Goal: Information Seeking & Learning: Learn about a topic

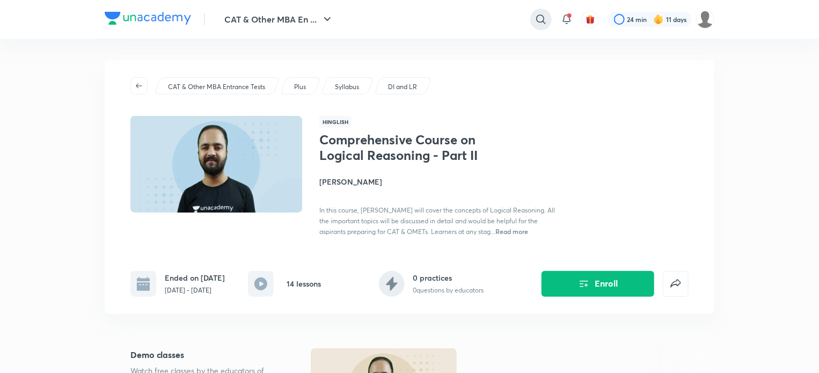
click at [536, 21] on icon at bounding box center [540, 19] width 13 height 13
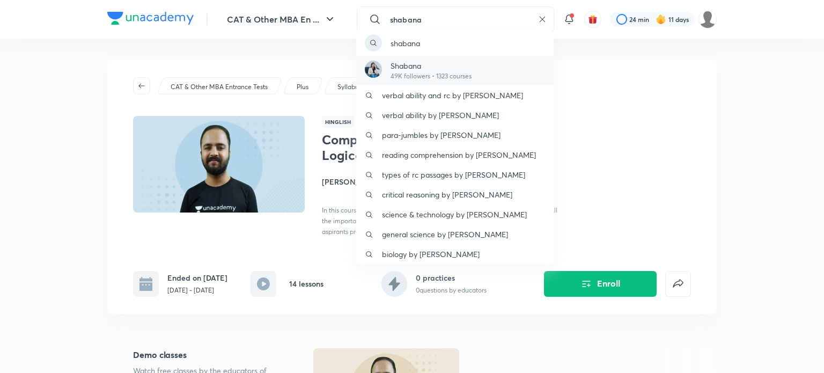
type input "shabana"
click at [416, 72] on p "49K followers • 1323 courses" at bounding box center [431, 76] width 81 height 10
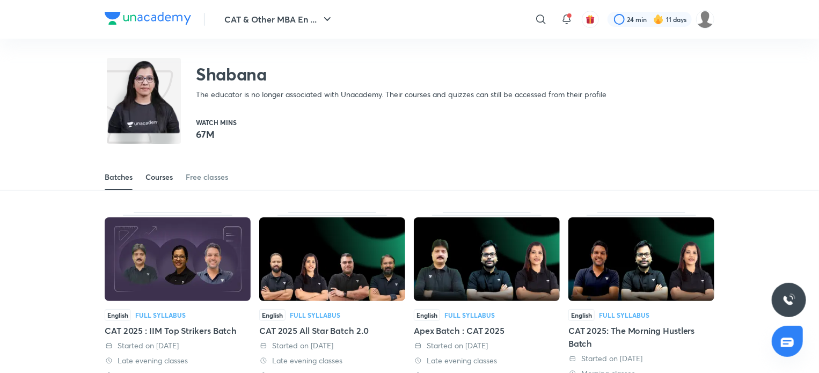
click at [173, 174] on div "Courses" at bounding box center [158, 177] width 27 height 11
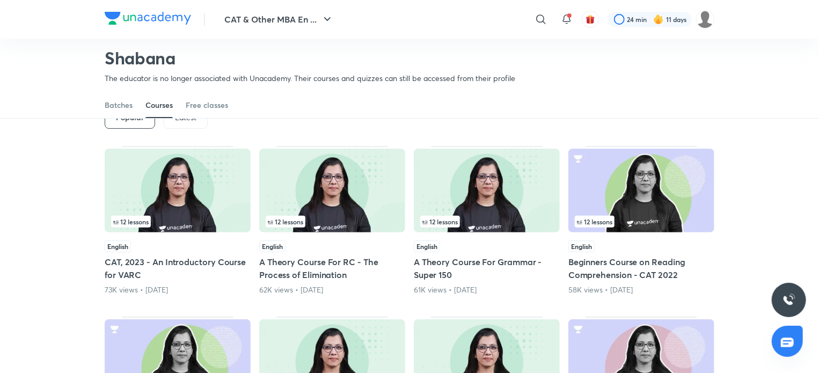
scroll to position [69, 0]
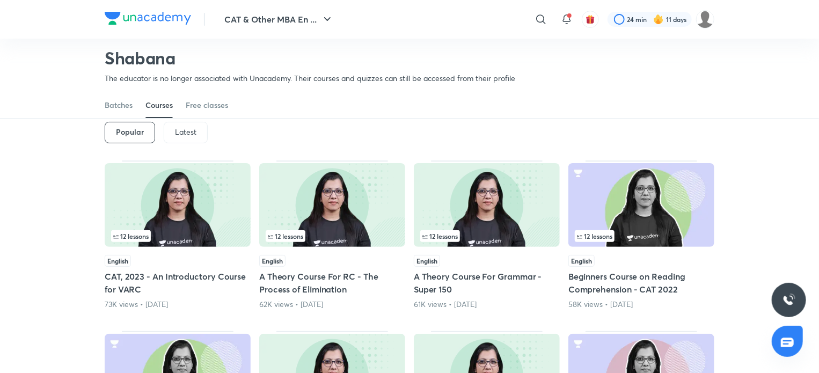
scroll to position [54, 0]
click at [174, 126] on div "Latest" at bounding box center [186, 132] width 44 height 21
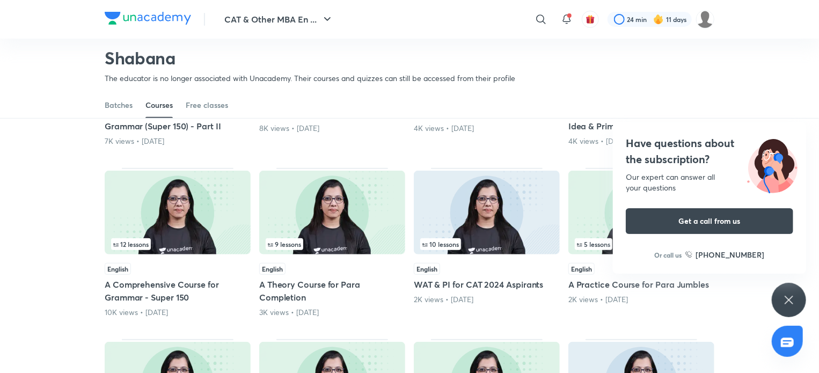
scroll to position [217, 0]
click at [791, 284] on div "Have questions about the subscription? Our expert can answer all your questions…" at bounding box center [788, 300] width 34 height 34
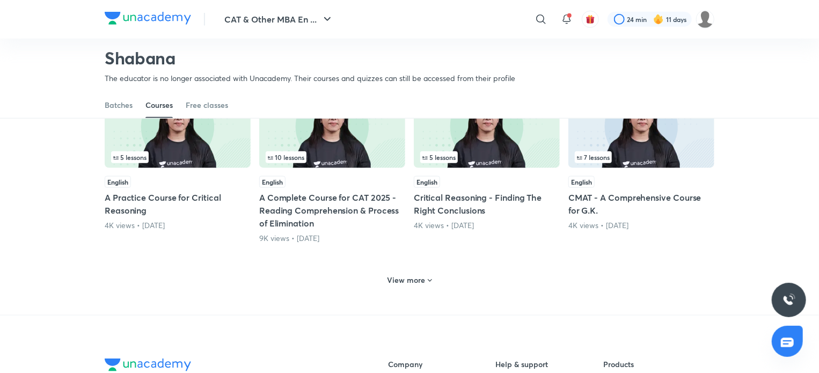
scroll to position [545, 0]
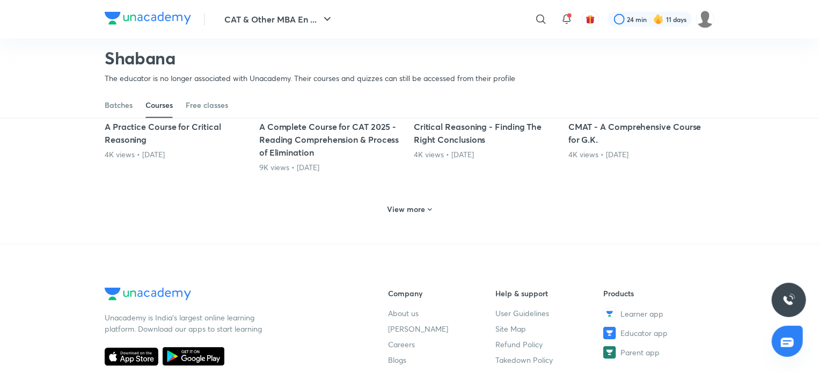
click at [422, 211] on h6 "View more" at bounding box center [406, 209] width 38 height 11
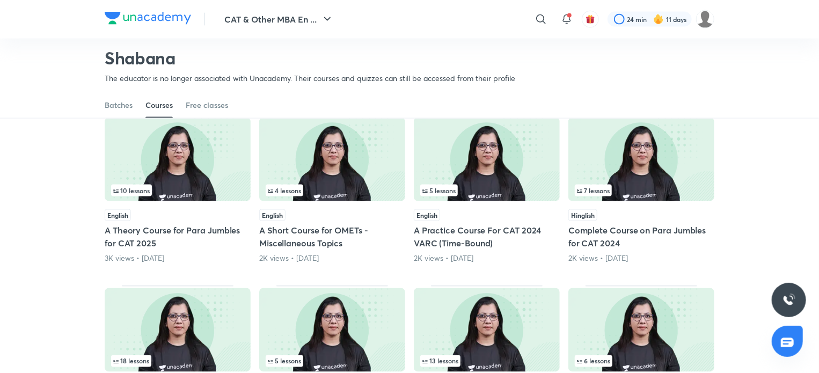
scroll to position [790, 0]
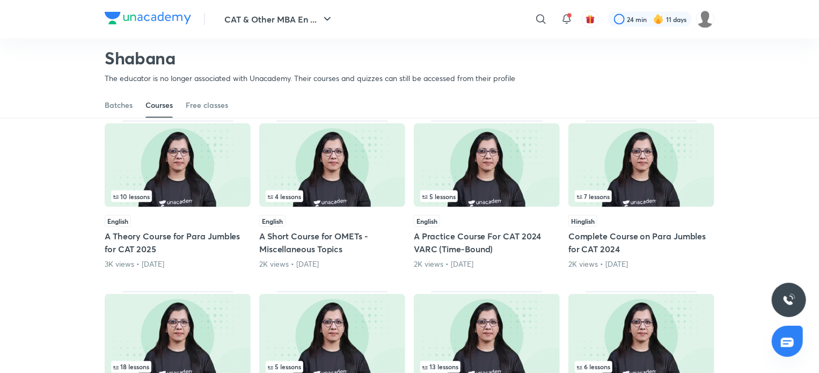
click at [172, 227] on div "English A Theory Course for Para Jumbles for CAT 2025 3K views • [DATE]" at bounding box center [178, 242] width 146 height 55
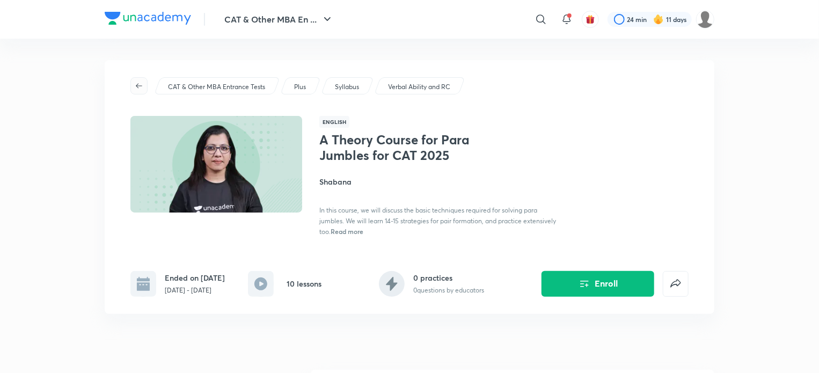
click at [143, 87] on span "button" at bounding box center [139, 86] width 16 height 9
click at [135, 90] on icon "button" at bounding box center [139, 86] width 9 height 9
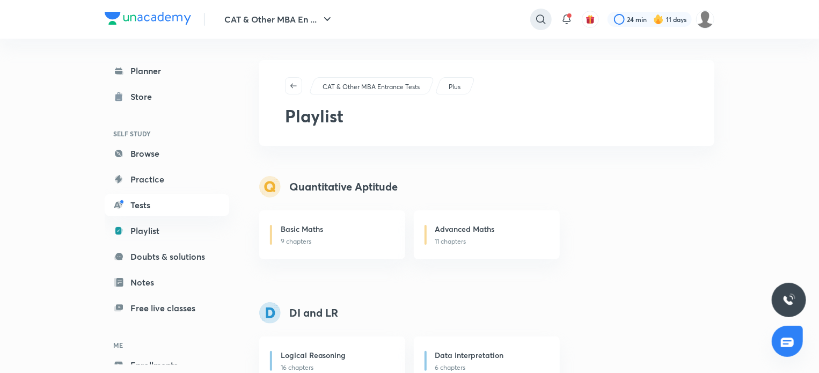
click at [536, 20] on icon at bounding box center [540, 18] width 9 height 9
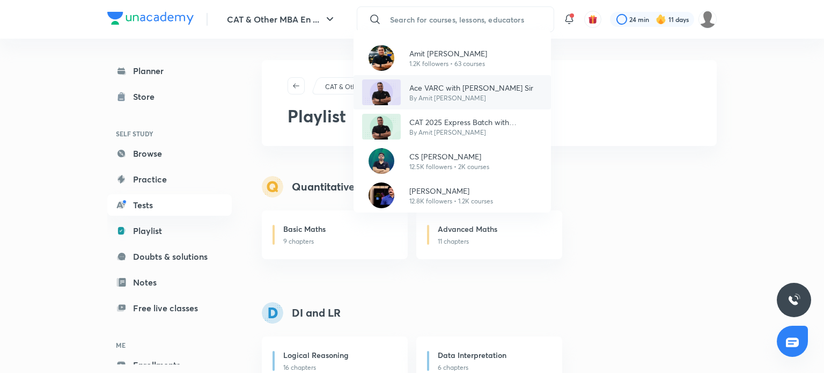
click at [435, 85] on p "Ace VARC with [PERSON_NAME] Sir" at bounding box center [471, 87] width 124 height 11
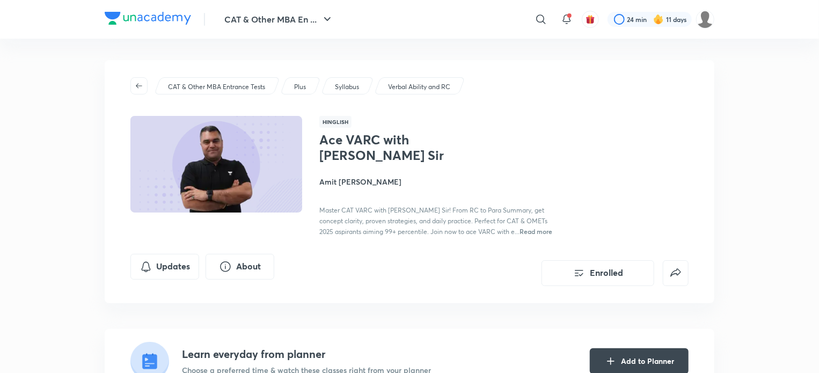
drag, startPoint x: 333, startPoint y: 143, endPoint x: 318, endPoint y: 150, distance: 16.6
click at [332, 143] on h1 "Ace VARC with [PERSON_NAME] Sir" at bounding box center [406, 147] width 175 height 31
click at [370, 178] on h4 "Amit [PERSON_NAME]" at bounding box center [439, 181] width 240 height 11
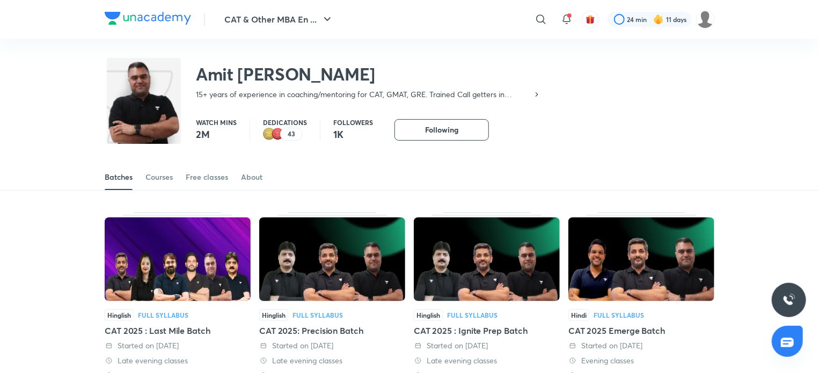
click at [203, 173] on div "Free classes" at bounding box center [207, 177] width 42 height 11
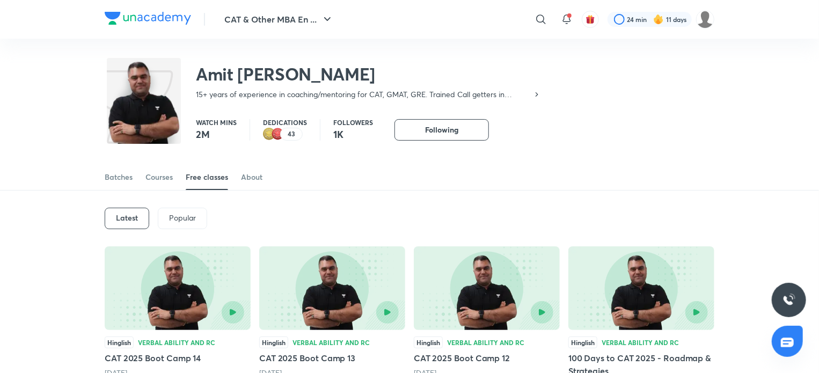
click at [192, 220] on p "Popular" at bounding box center [182, 218] width 27 height 9
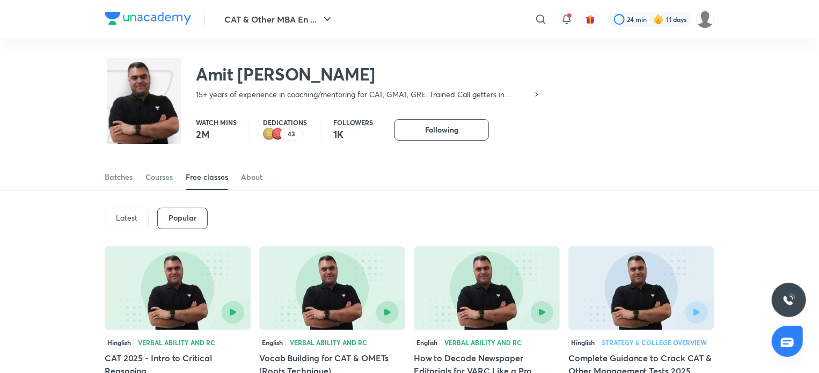
click at [124, 215] on p "Latest" at bounding box center [126, 218] width 21 height 9
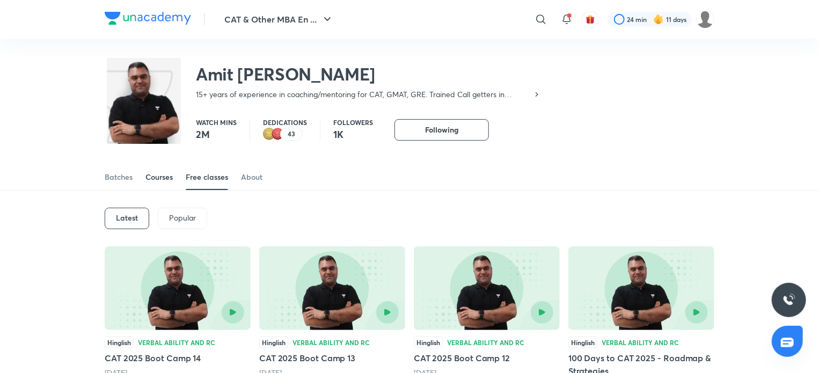
click at [165, 181] on div "Courses" at bounding box center [158, 177] width 27 height 11
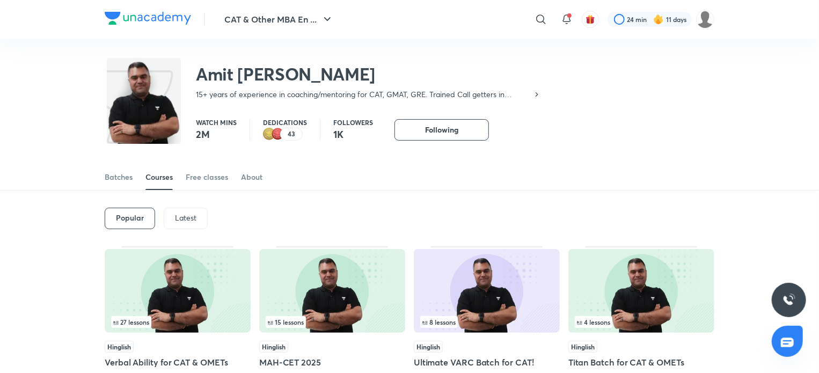
click at [178, 214] on p "Latest" at bounding box center [185, 218] width 21 height 9
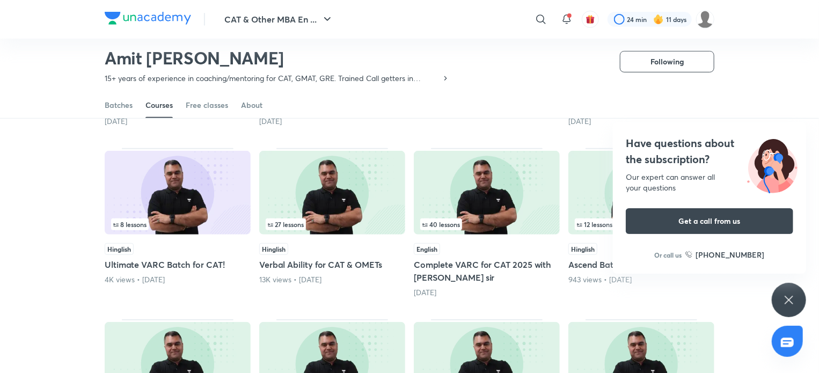
scroll to position [241, 0]
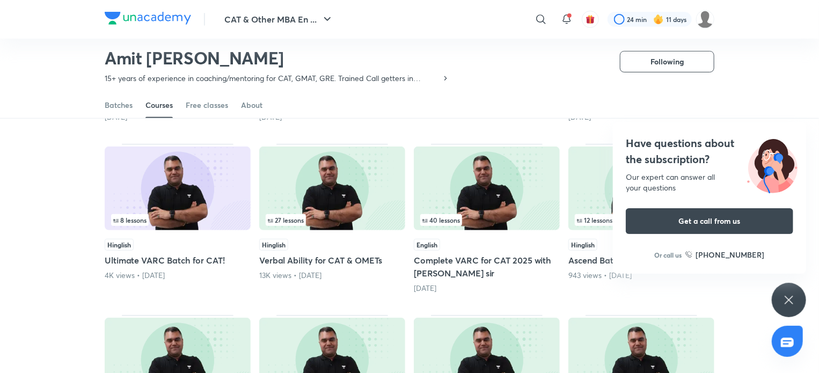
click at [787, 296] on icon at bounding box center [788, 299] width 13 height 13
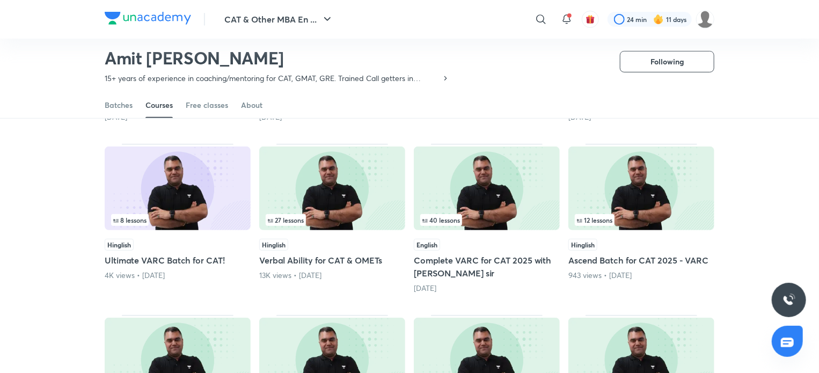
click at [451, 262] on h5 "Complete VARC for CAT 2025 with [PERSON_NAME] sir" at bounding box center [487, 267] width 146 height 26
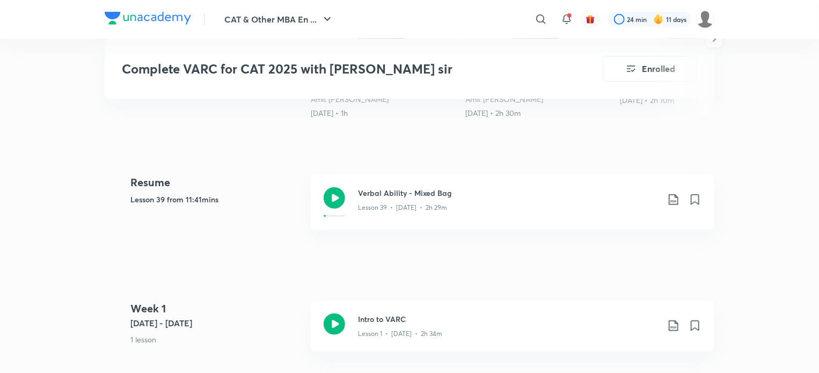
scroll to position [150, 0]
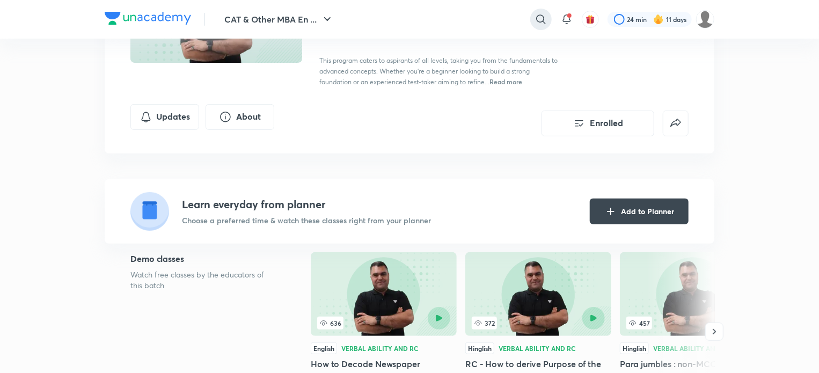
click at [543, 17] on icon at bounding box center [540, 18] width 9 height 9
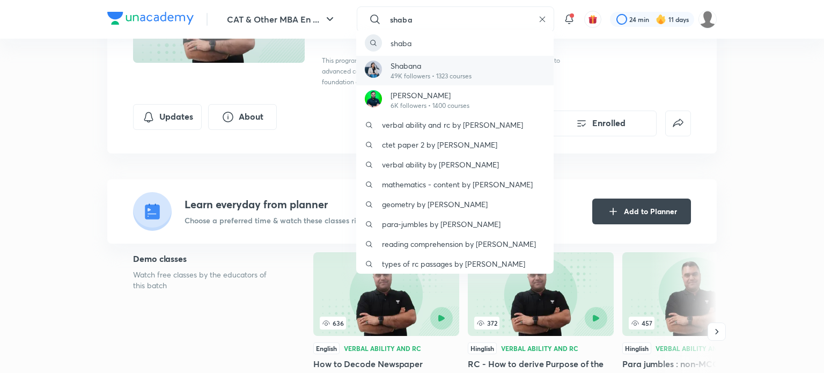
type input "shaba"
click at [414, 62] on p "Shabana" at bounding box center [431, 65] width 81 height 11
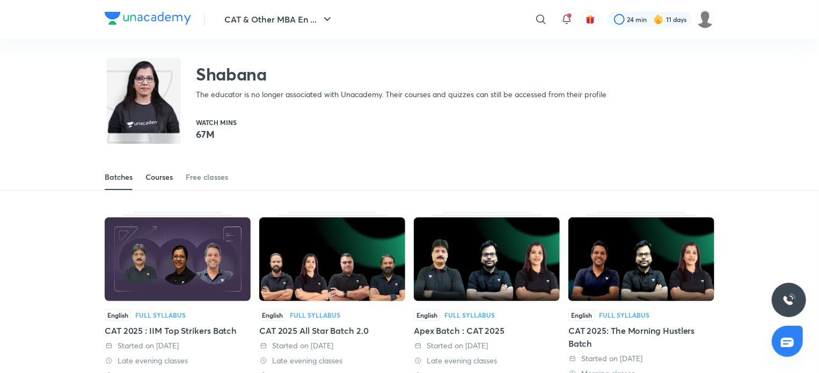
click at [162, 174] on div "Courses" at bounding box center [158, 177] width 27 height 11
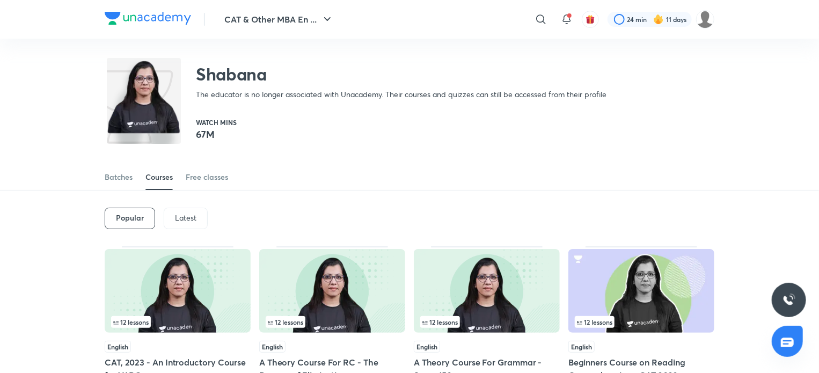
click at [182, 226] on div "Latest" at bounding box center [186, 218] width 44 height 21
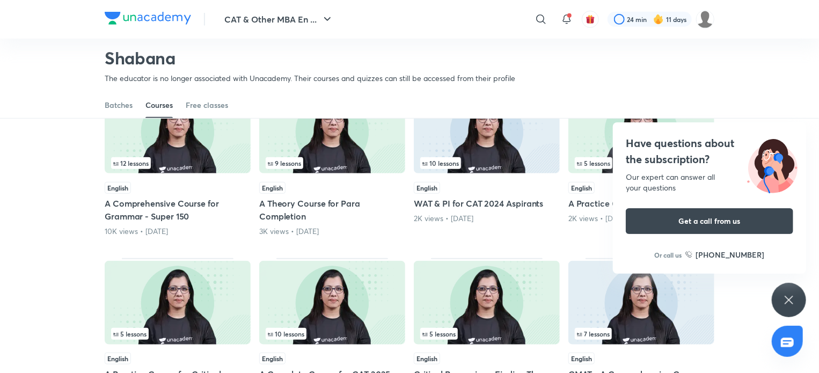
scroll to position [302, 0]
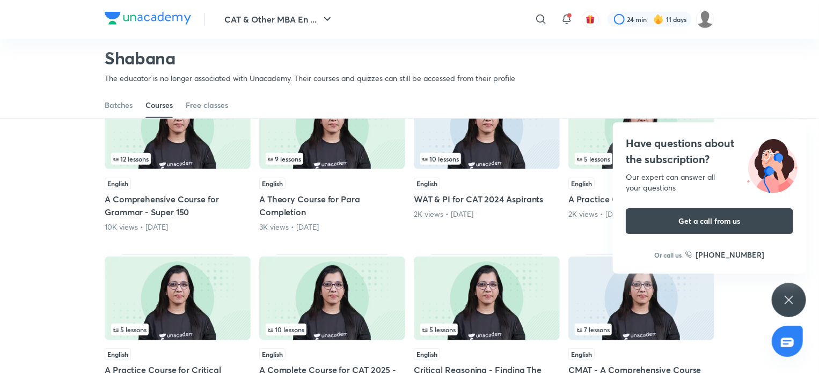
drag, startPoint x: 791, startPoint y: 298, endPoint x: 798, endPoint y: 299, distance: 7.1
click at [792, 302] on icon at bounding box center [788, 299] width 13 height 13
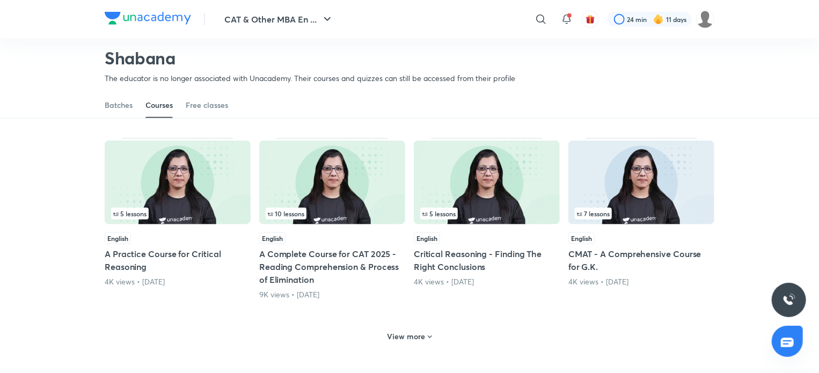
scroll to position [423, 0]
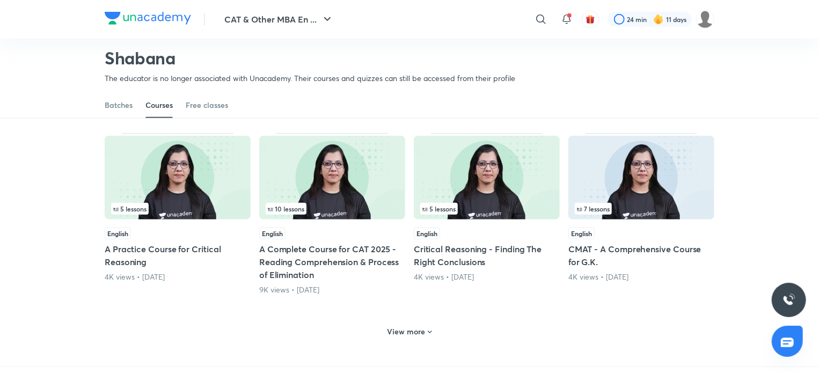
click at [420, 334] on h6 "View more" at bounding box center [406, 331] width 38 height 11
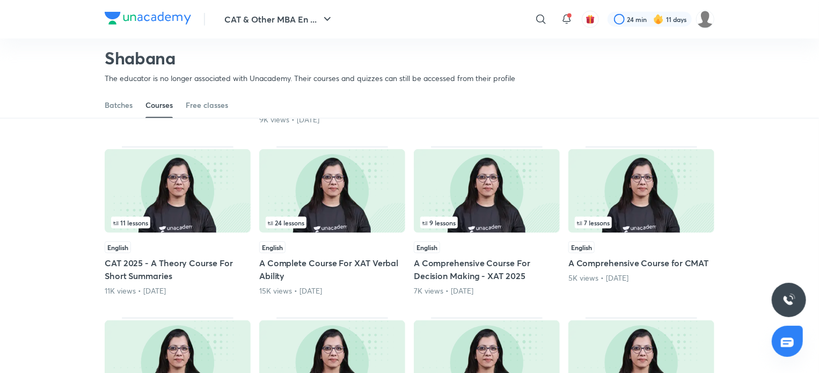
scroll to position [599, 0]
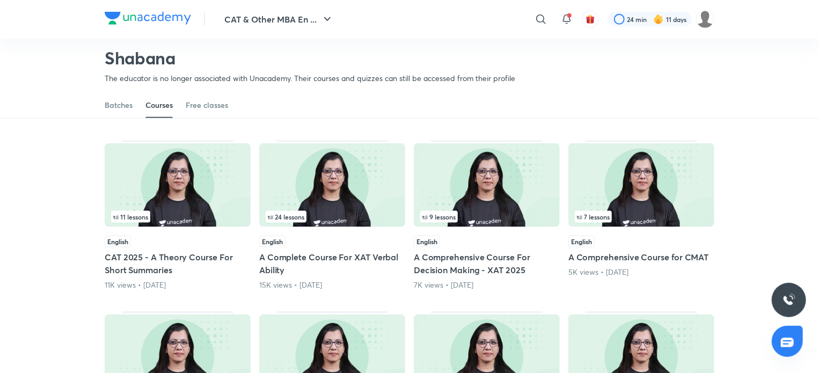
drag, startPoint x: 157, startPoint y: 258, endPoint x: 4, endPoint y: 165, distance: 178.9
click at [4, 165] on div "Popular Latest 14 lessons English A Comprehensive Course for Grammar (Super 150…" at bounding box center [409, 132] width 819 height 1144
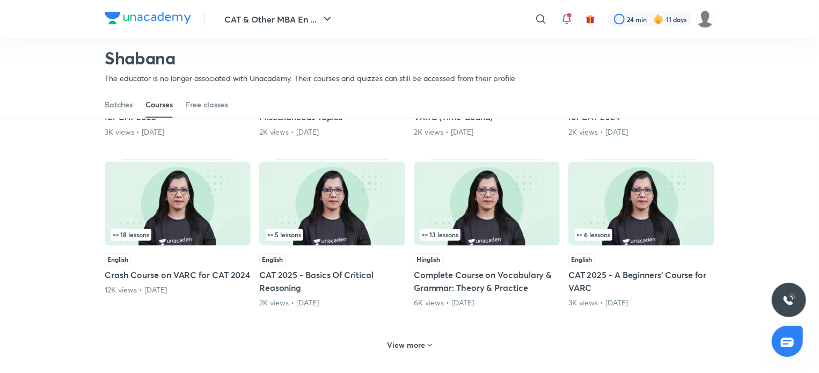
scroll to position [923, 0]
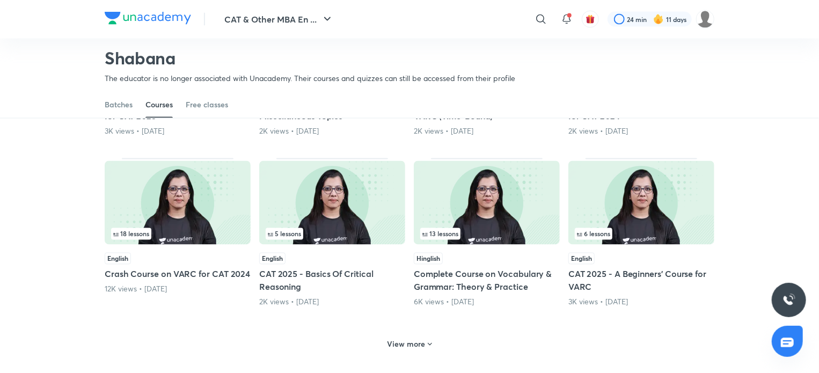
click at [419, 349] on div "View more" at bounding box center [409, 343] width 53 height 17
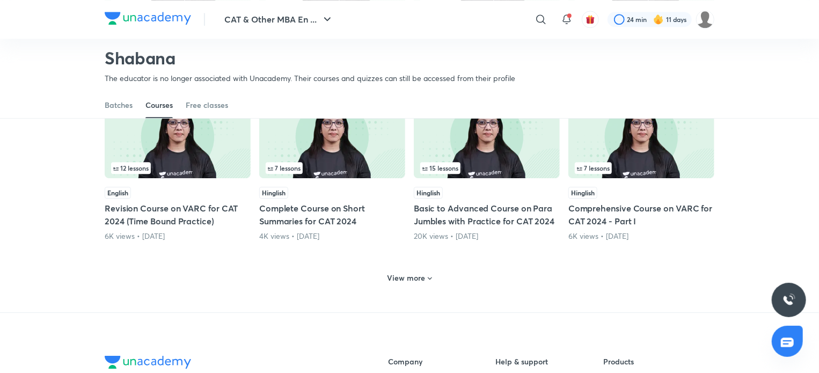
scroll to position [1517, 0]
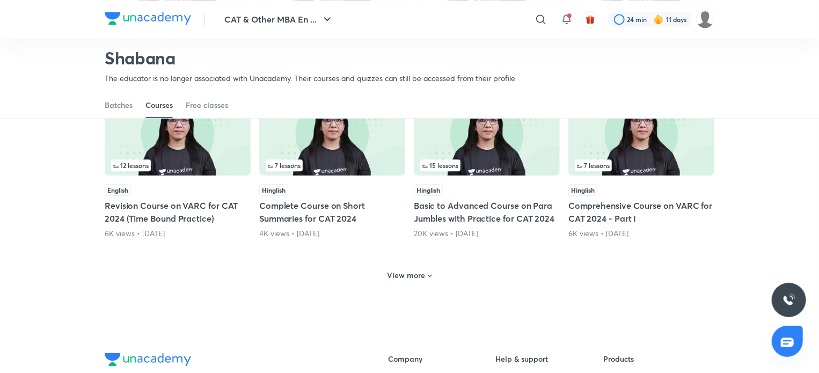
click at [423, 270] on h6 "View more" at bounding box center [406, 275] width 38 height 11
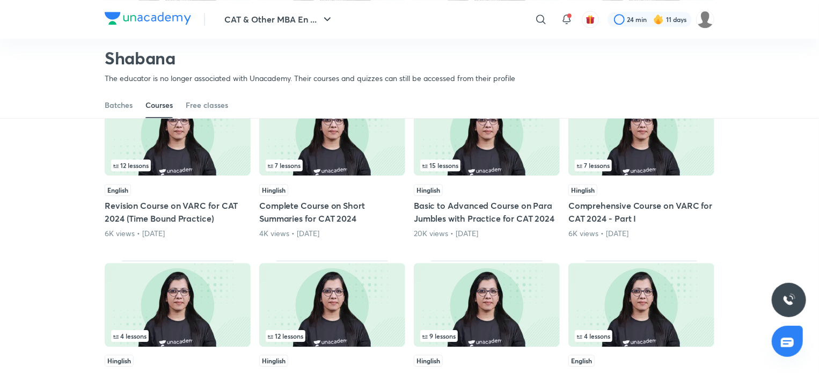
click at [450, 208] on h5 "Basic to Advanced Course on Para Jumbles with Practice for CAT 2024" at bounding box center [487, 212] width 146 height 26
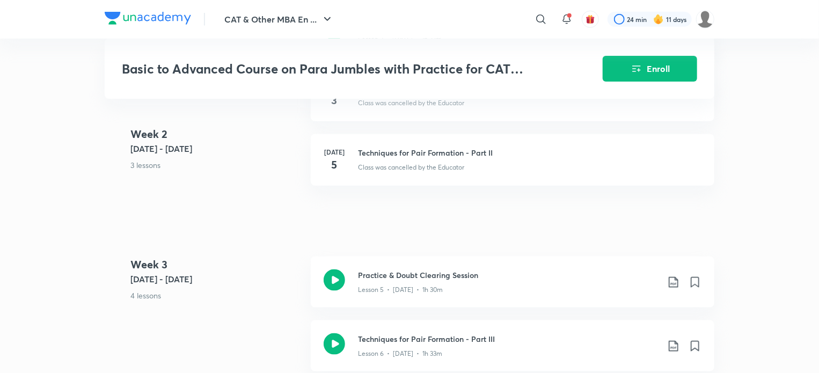
scroll to position [751, 0]
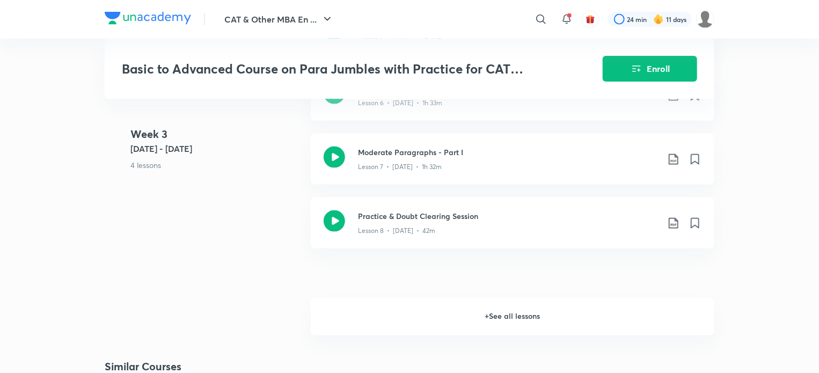
click at [534, 325] on h6 "+ See all lessons" at bounding box center [512, 317] width 403 height 38
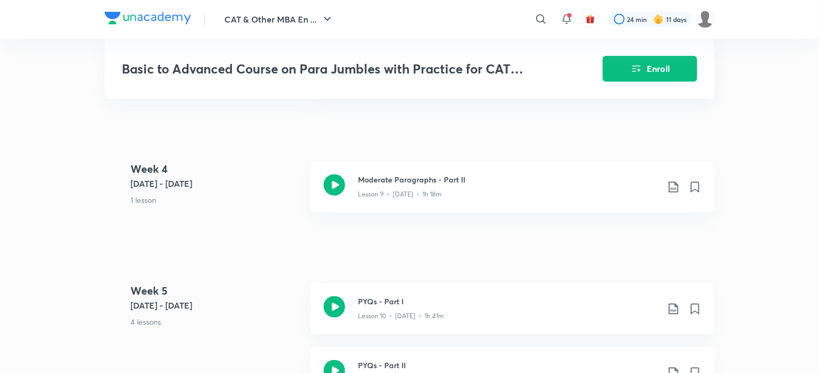
scroll to position [658, 0]
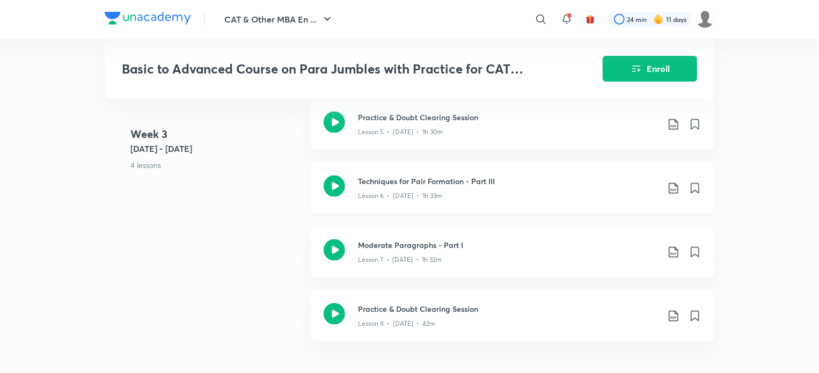
click at [343, 190] on icon at bounding box center [334, 185] width 21 height 21
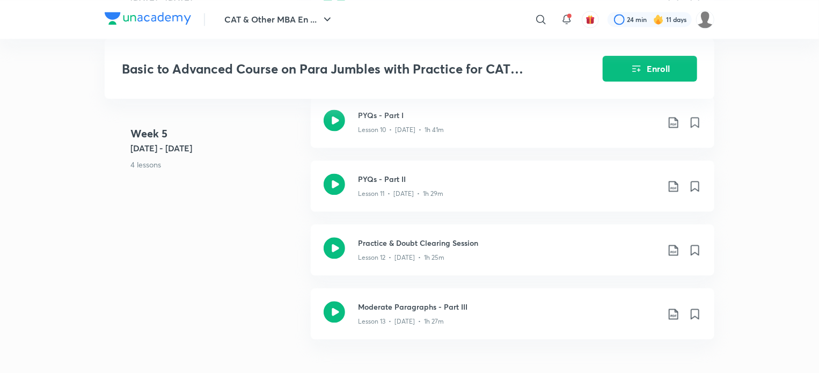
scroll to position [1159, 0]
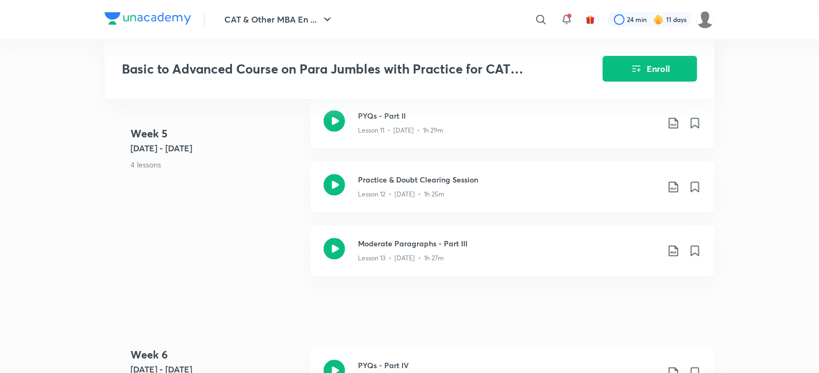
scroll to position [1517, 0]
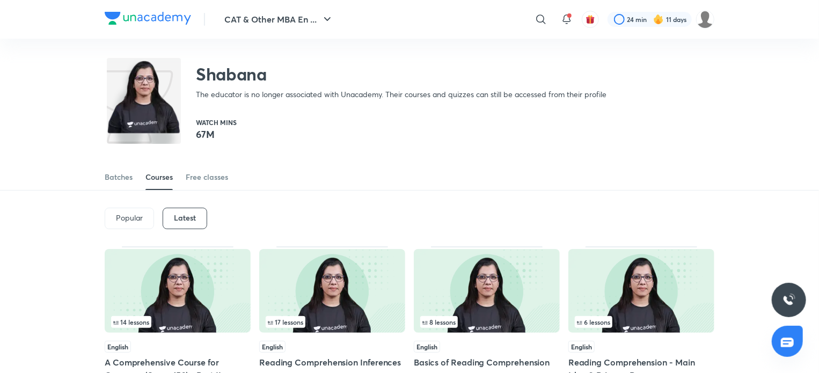
click at [151, 218] on div "Popular" at bounding box center [129, 218] width 49 height 21
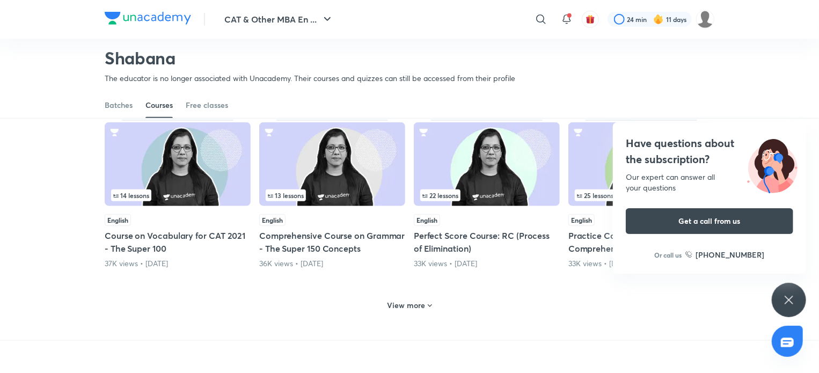
scroll to position [439, 0]
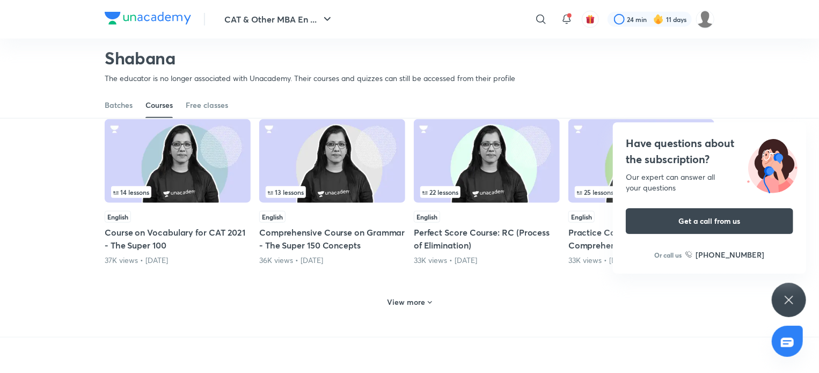
click at [784, 298] on icon at bounding box center [788, 299] width 13 height 13
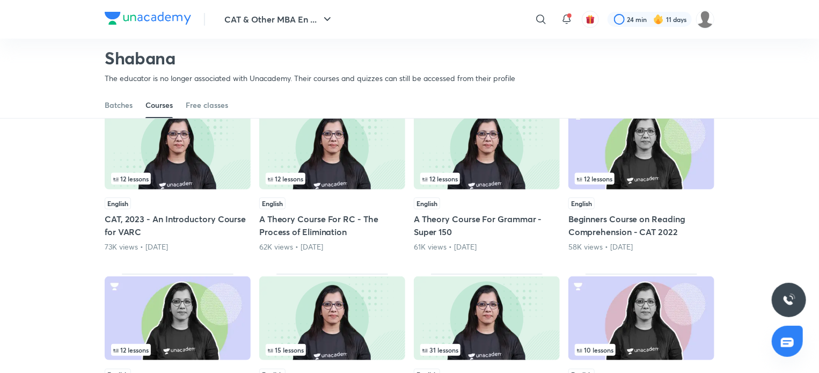
scroll to position [0, 0]
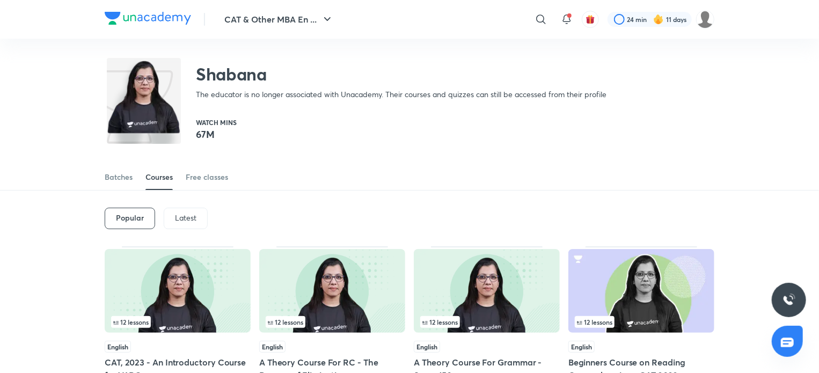
click at [191, 216] on p "Latest" at bounding box center [185, 218] width 21 height 9
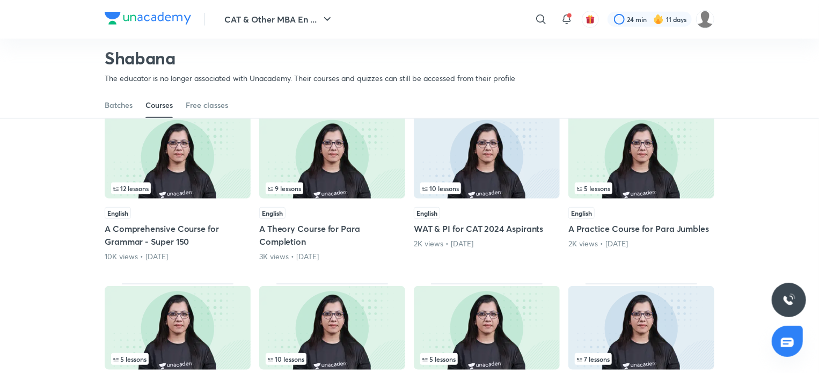
scroll to position [273, 0]
click at [300, 227] on h5 "A Theory Course for Para Completion" at bounding box center [332, 235] width 146 height 26
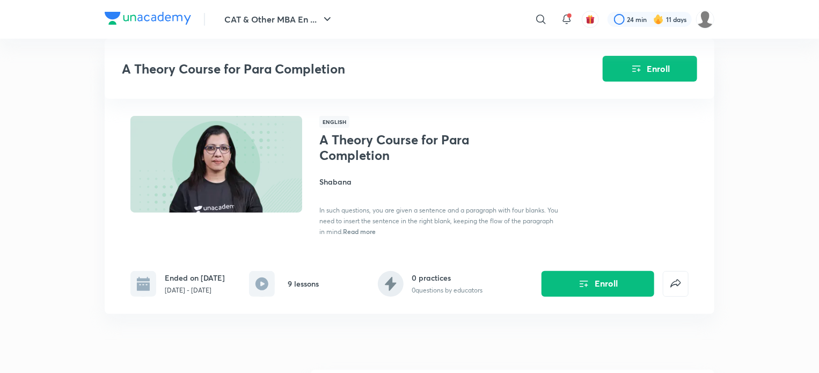
scroll to position [273, 0]
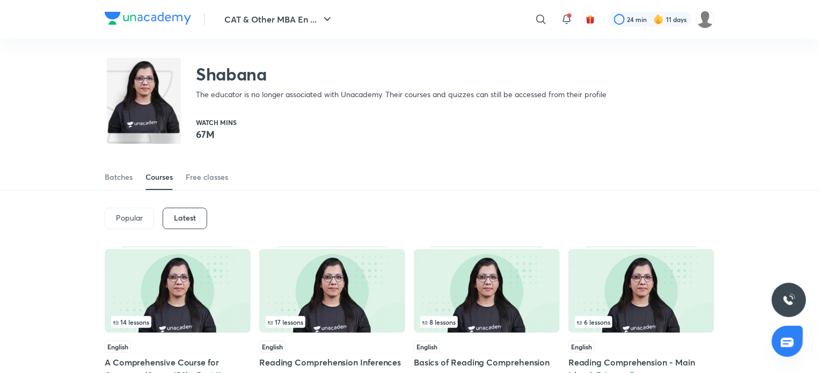
click at [182, 218] on h6 "Latest" at bounding box center [185, 218] width 22 height 9
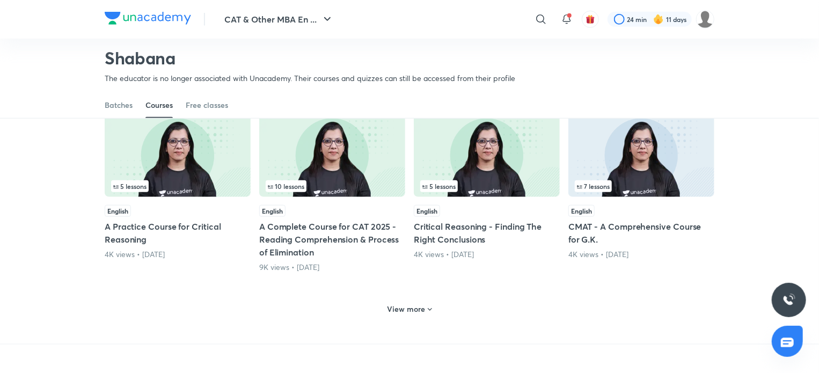
scroll to position [451, 0]
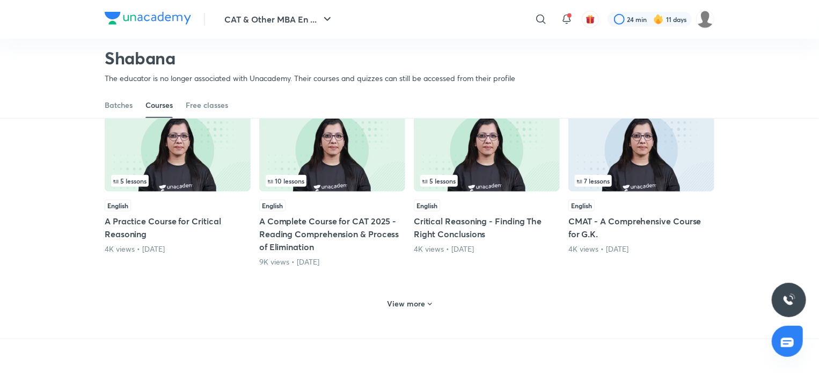
click at [415, 298] on h6 "View more" at bounding box center [406, 303] width 38 height 11
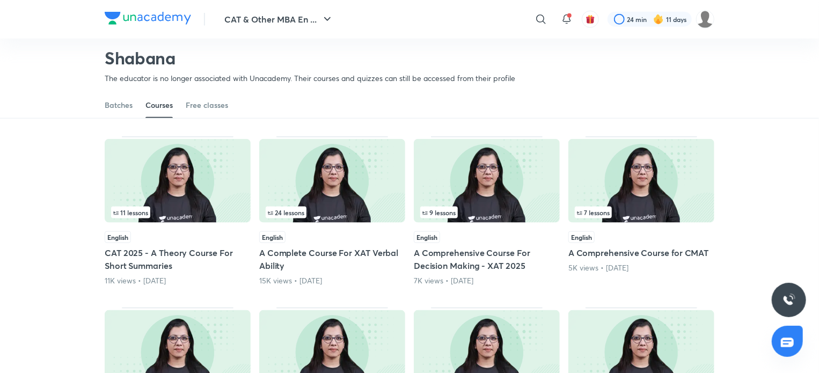
scroll to position [607, 0]
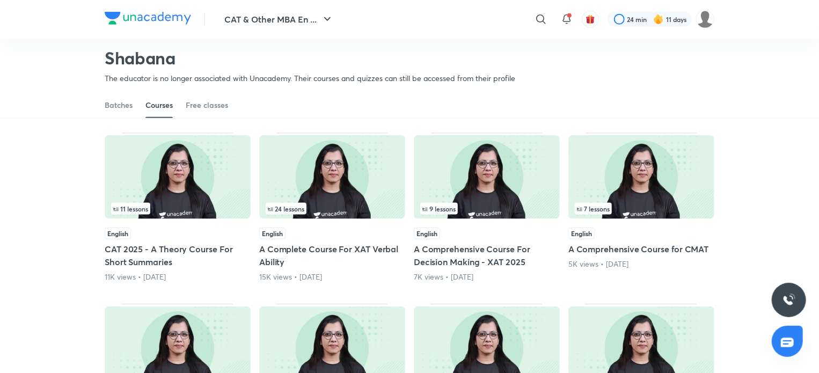
click at [146, 248] on h5 "CAT 2025 - A Theory Course For Short Summaries" at bounding box center [178, 255] width 146 height 26
click at [149, 248] on h5 "CAT 2025 - A Theory Course For Short Summaries" at bounding box center [178, 255] width 146 height 26
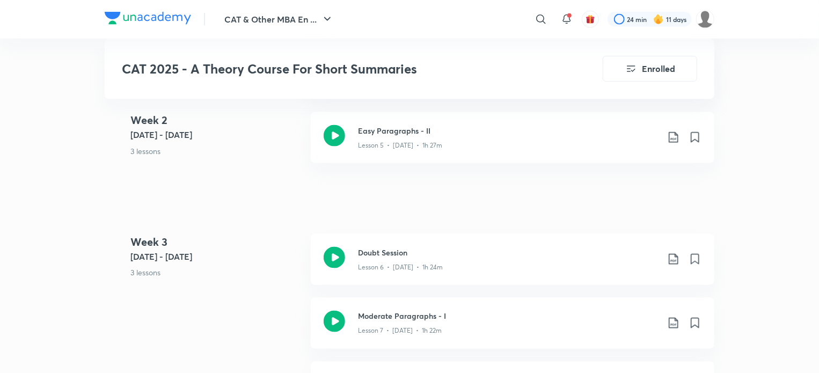
scroll to position [501, 0]
click at [350, 257] on div "Overview & Basic Techniques Lesson 3 • [DATE] • 1h 18m" at bounding box center [512, 260] width 403 height 51
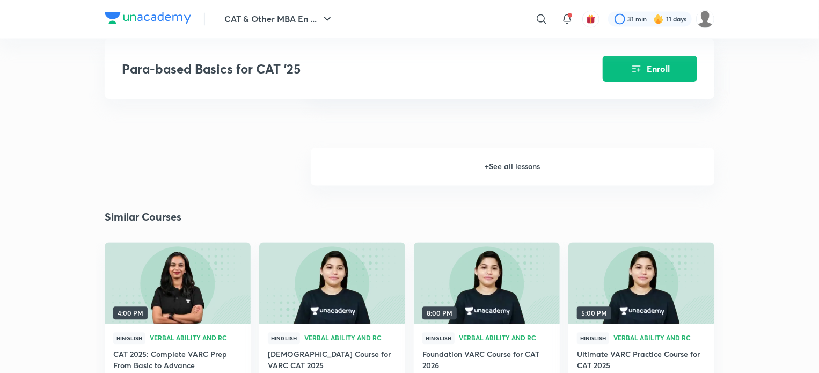
scroll to position [998, 0]
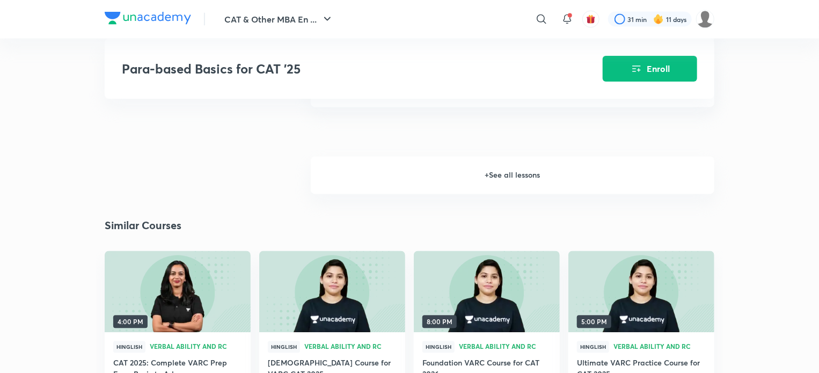
click at [482, 188] on h6 "+ See all lessons" at bounding box center [512, 176] width 403 height 38
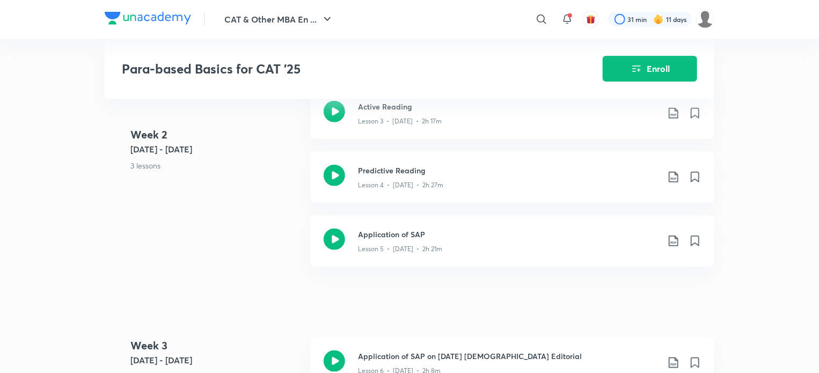
scroll to position [604, 0]
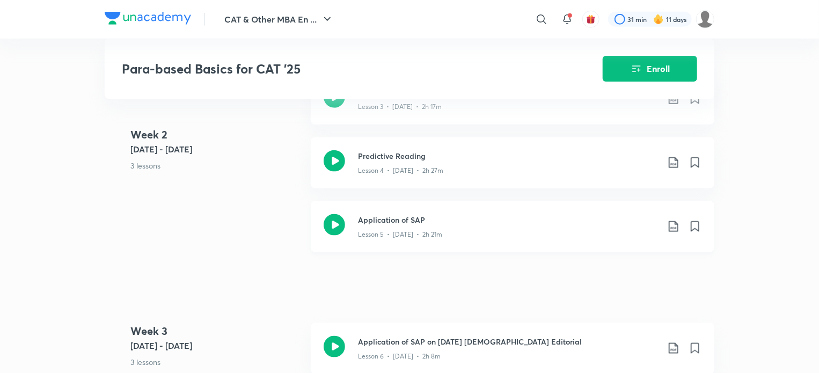
click at [397, 225] on div "Lesson 5 • Jan 11 • 2h 21m" at bounding box center [508, 232] width 300 height 14
